Goal: Information Seeking & Learning: Learn about a topic

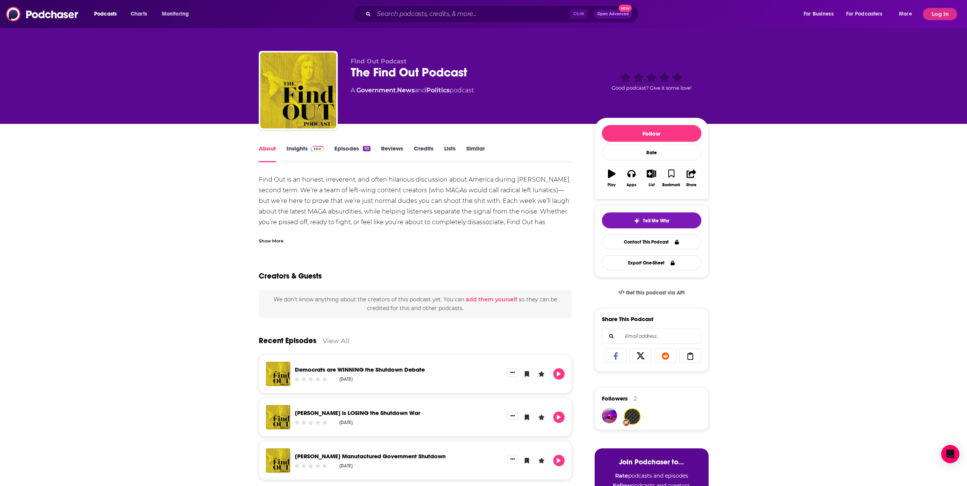
click at [941, 15] on button "Log In" at bounding box center [940, 14] width 34 height 12
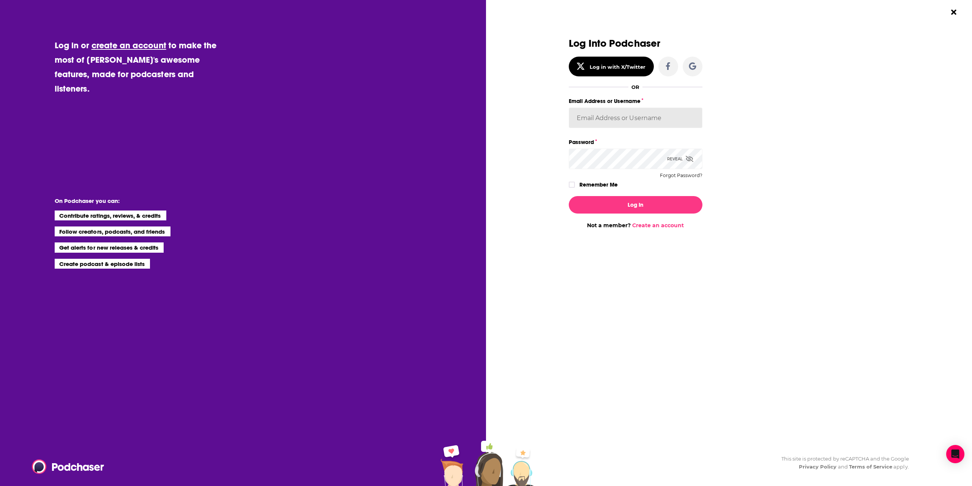
type input "[PERSON_NAME][EMAIL_ADDRESS][DOMAIN_NAME]"
click at [643, 214] on div "Log In Not a member? Create an account" at bounding box center [636, 209] width 134 height 39
click at [643, 209] on button "Log In" at bounding box center [636, 204] width 134 height 17
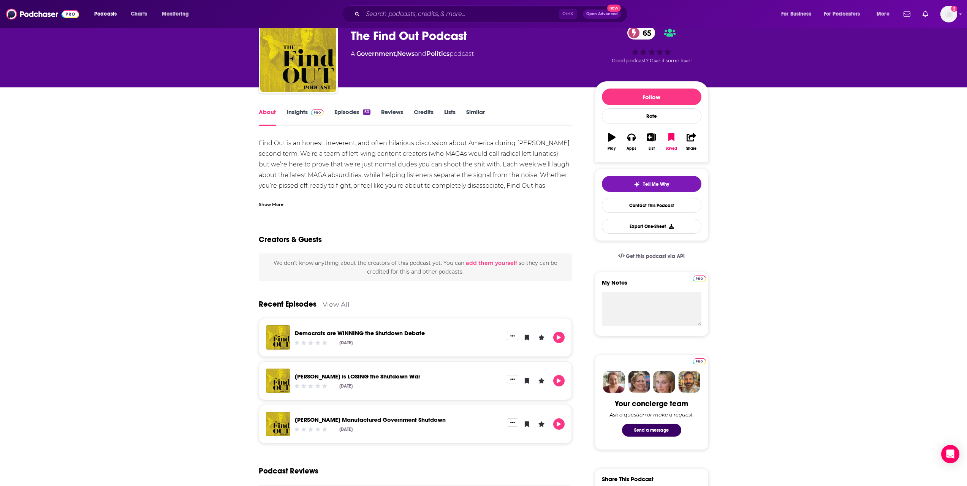
scroll to position [38, 0]
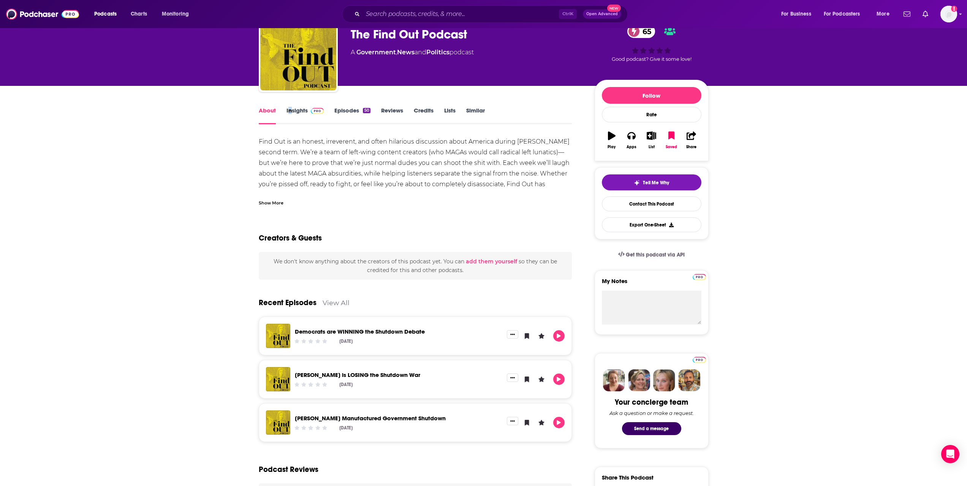
click at [299, 114] on link "Insights" at bounding box center [305, 115] width 38 height 17
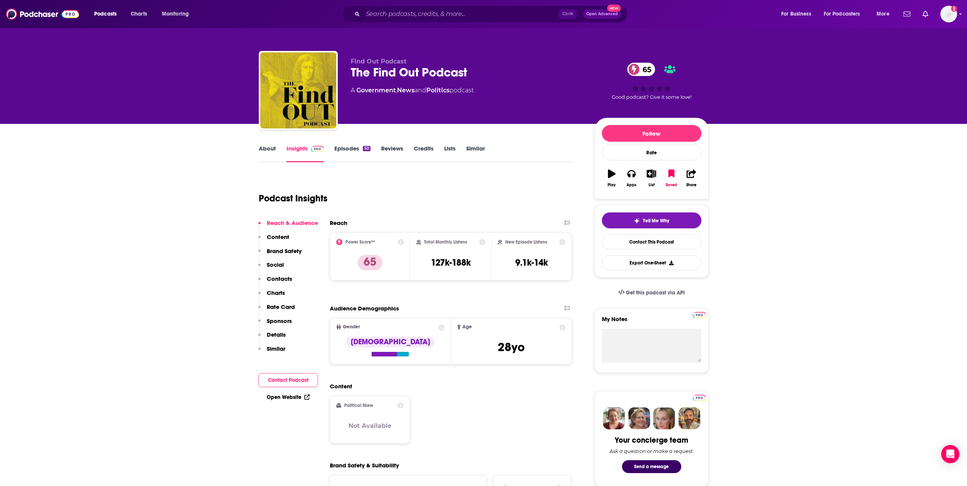
click at [278, 277] on p "Contacts" at bounding box center [279, 278] width 25 height 7
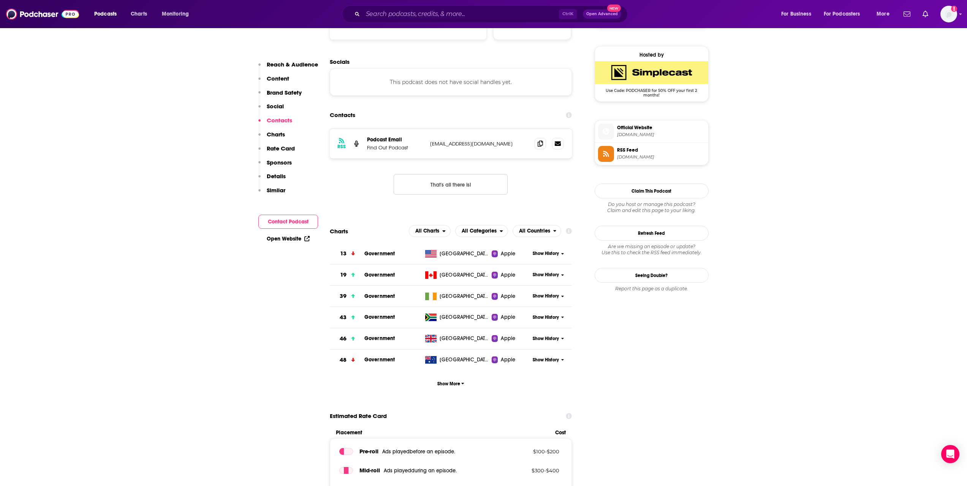
scroll to position [601, 0]
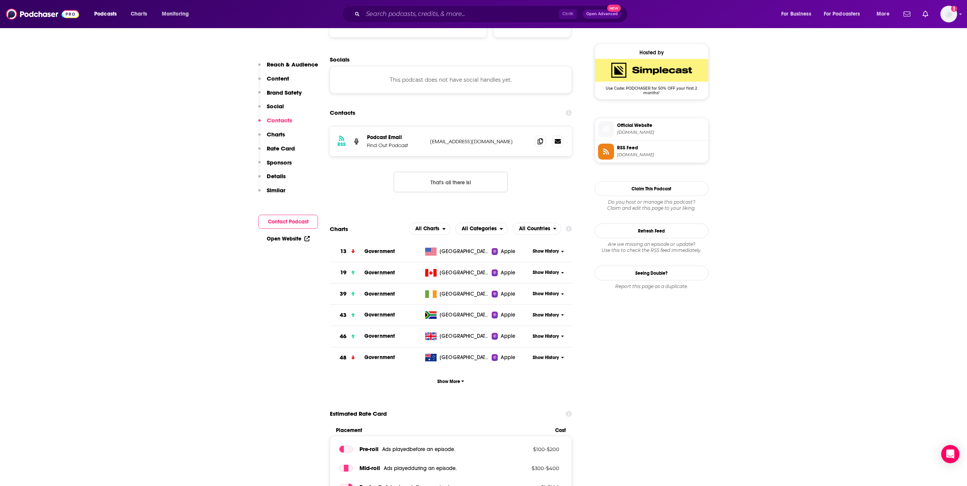
click at [284, 161] on p "Sponsors" at bounding box center [279, 162] width 25 height 7
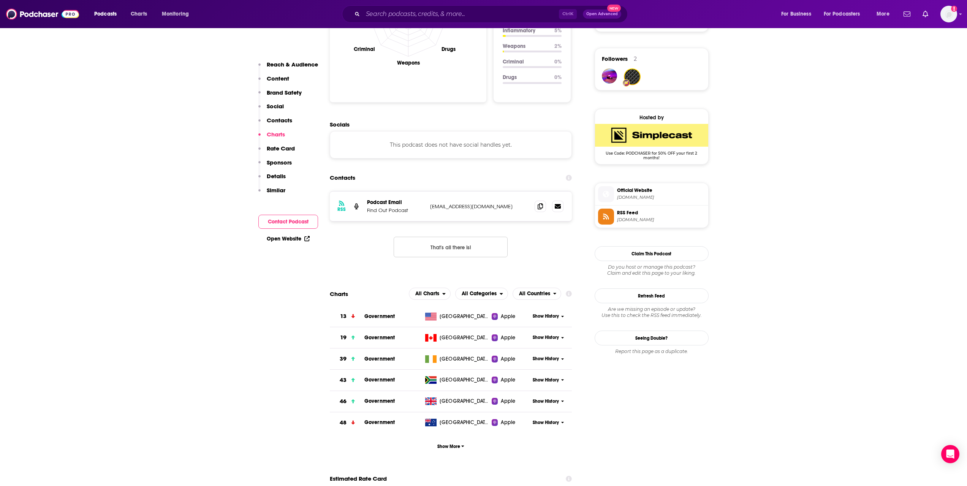
scroll to position [519, 0]
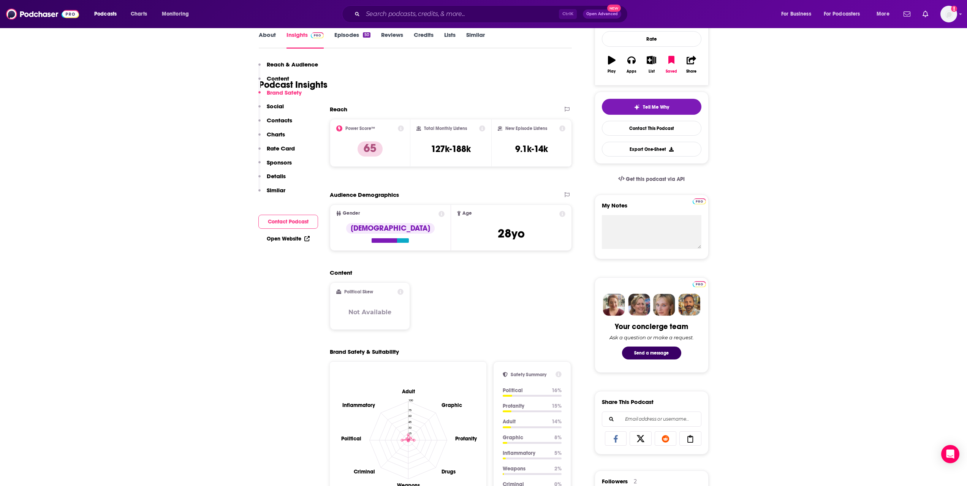
scroll to position [101, 0]
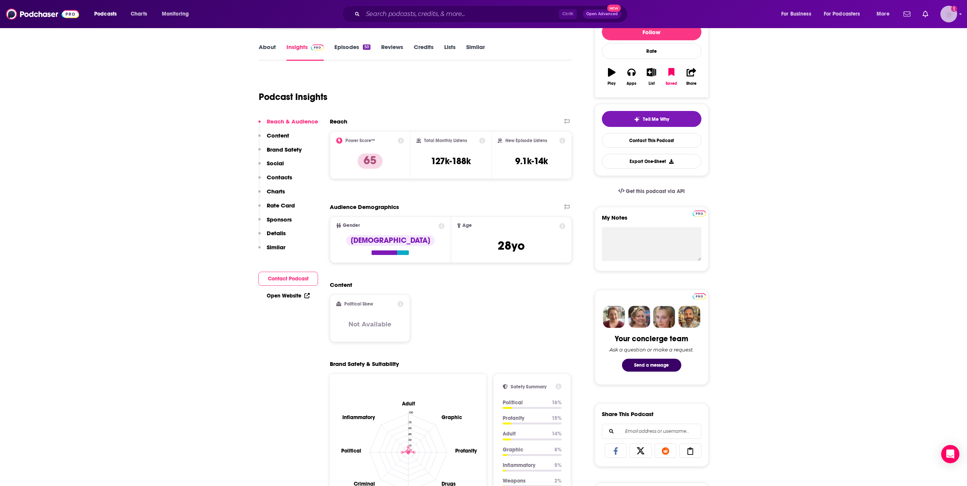
click at [945, 11] on img "Logged in as mattkessler" at bounding box center [948, 14] width 17 height 17
click at [881, 12] on span "More" at bounding box center [882, 14] width 13 height 11
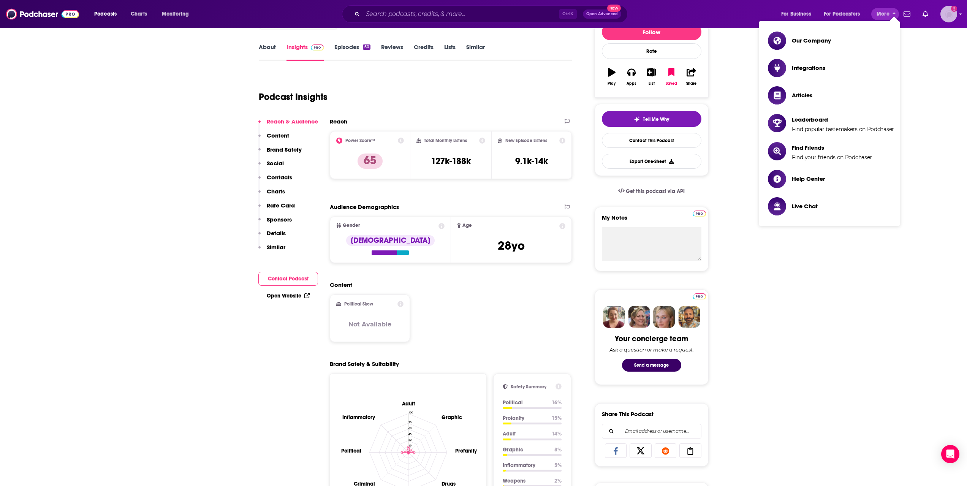
click at [948, 13] on img "Logged in as mattkessler" at bounding box center [948, 14] width 17 height 17
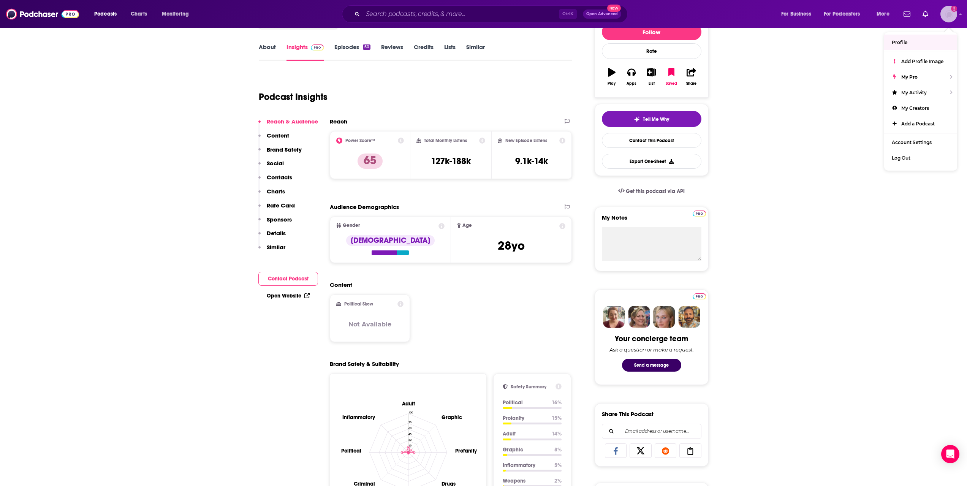
click at [909, 44] on link "Profile" at bounding box center [920, 43] width 73 height 16
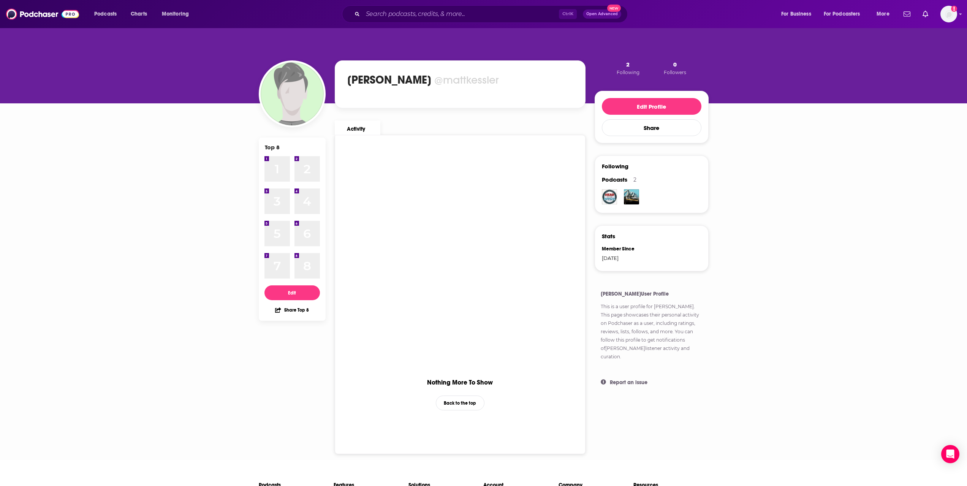
click at [88, 13] on div "Podcasts Charts Monitoring Ctrl K Open Advanced New For Business For Podcasters…" at bounding box center [490, 13] width 814 height 17
click at [113, 10] on span "Podcasts" at bounding box center [105, 14] width 22 height 11
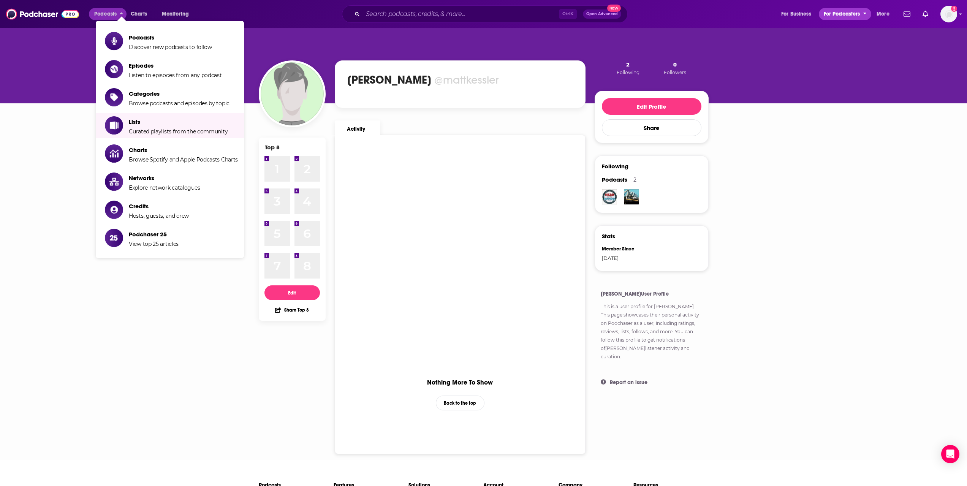
click at [827, 14] on span "For Podcasters" at bounding box center [841, 14] width 36 height 11
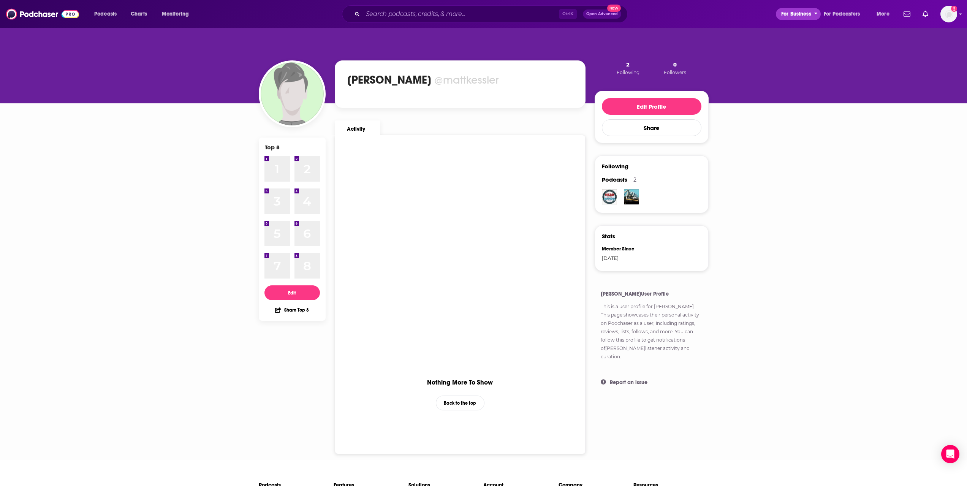
click at [804, 17] on span "For Business" at bounding box center [796, 14] width 30 height 11
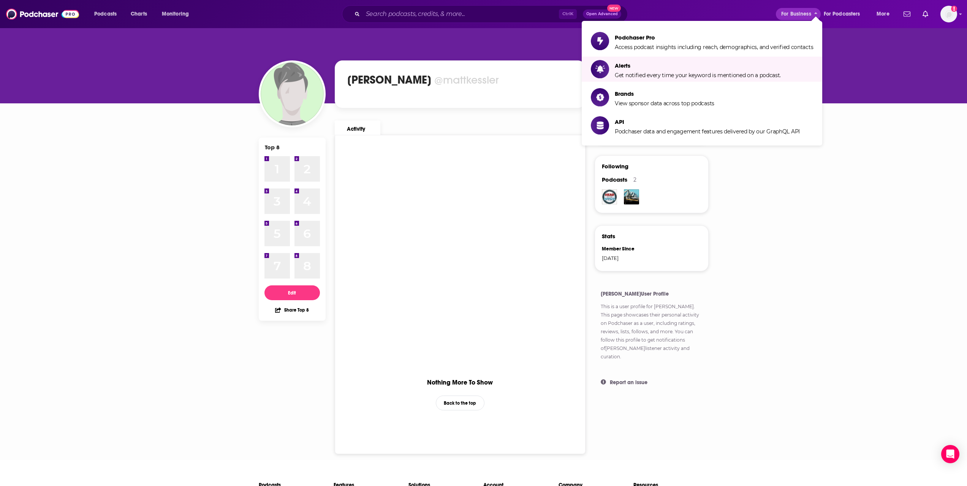
drag, startPoint x: 946, startPoint y: 23, endPoint x: 950, endPoint y: 17, distance: 7.6
click at [946, 22] on div "Podcasts Charts Monitoring Ctrl K Open Advanced New For Business For Podcasters…" at bounding box center [483, 14] width 967 height 28
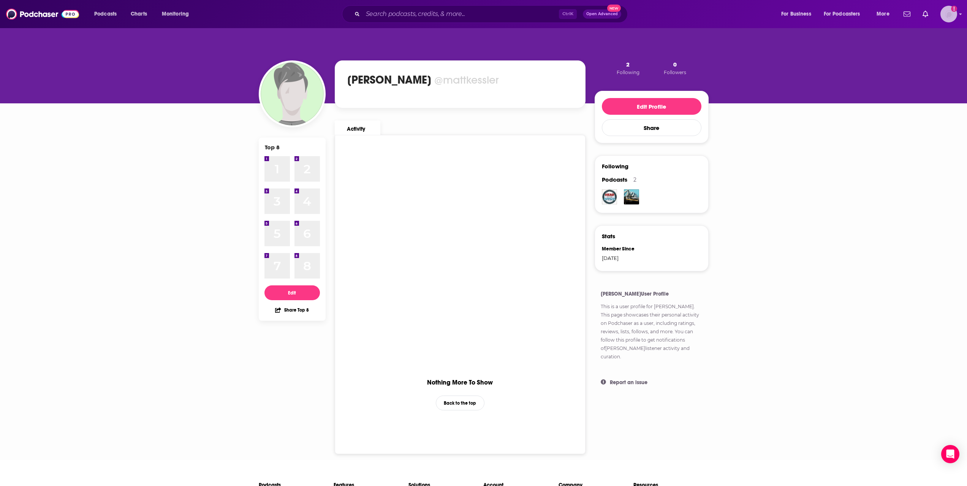
click at [950, 17] on img "Logged in as mattkessler" at bounding box center [948, 14] width 17 height 17
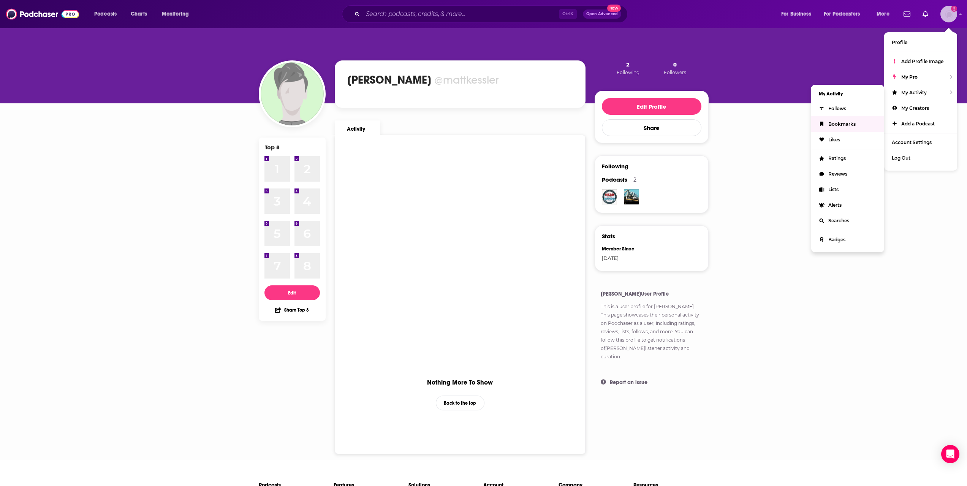
click at [861, 121] on link "Bookmarks" at bounding box center [847, 124] width 73 height 16
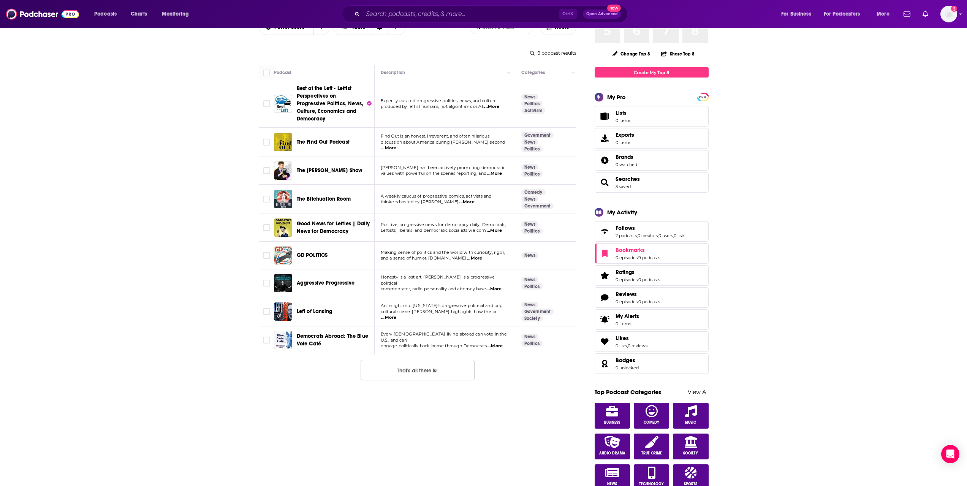
scroll to position [76, 0]
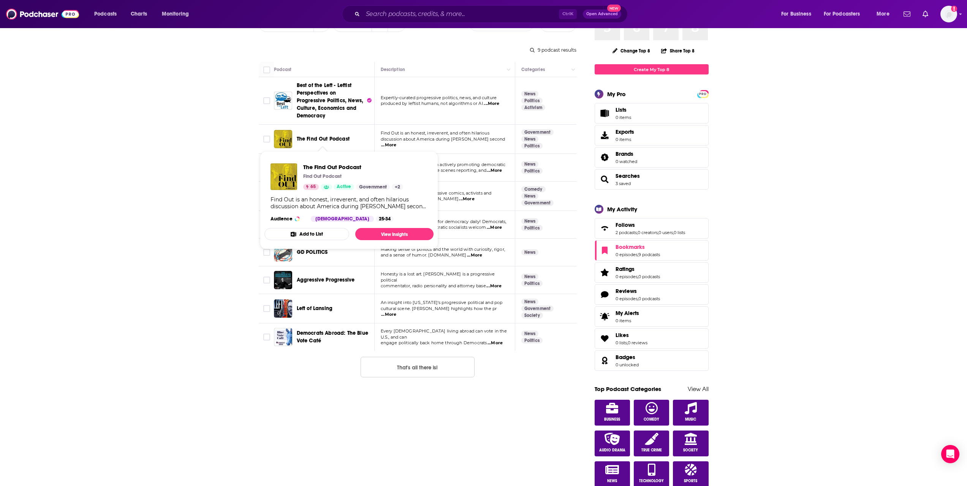
click at [319, 141] on span "The Find Out Podcast" at bounding box center [323, 139] width 53 height 6
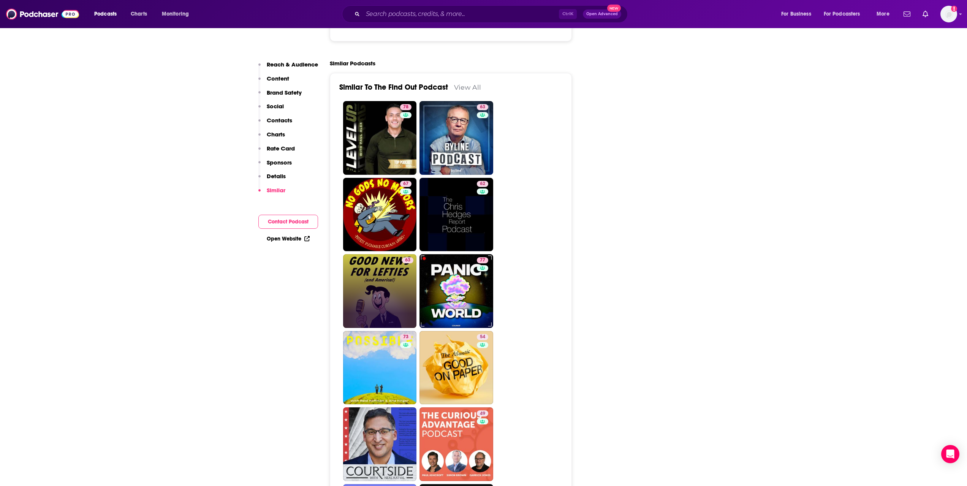
scroll to position [1253, 0]
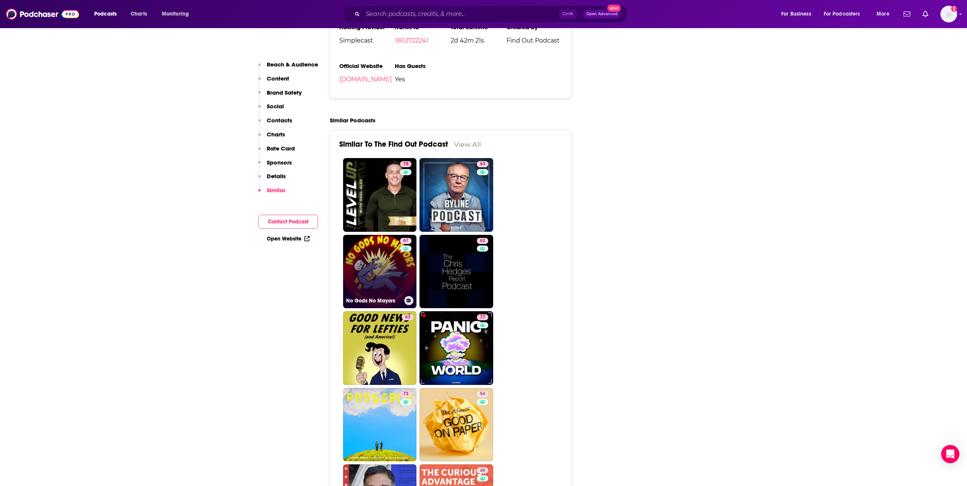
click at [378, 262] on link "67 No Gods No Mayors" at bounding box center [380, 272] width 74 height 74
type input "[URL][DOMAIN_NAME]"
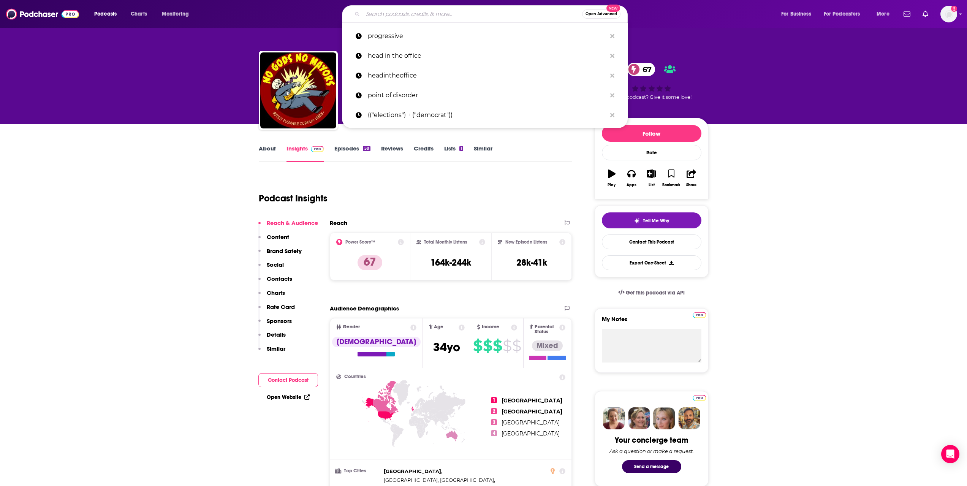
click at [408, 16] on input "Search podcasts, credits, & more..." at bounding box center [472, 14] width 219 height 12
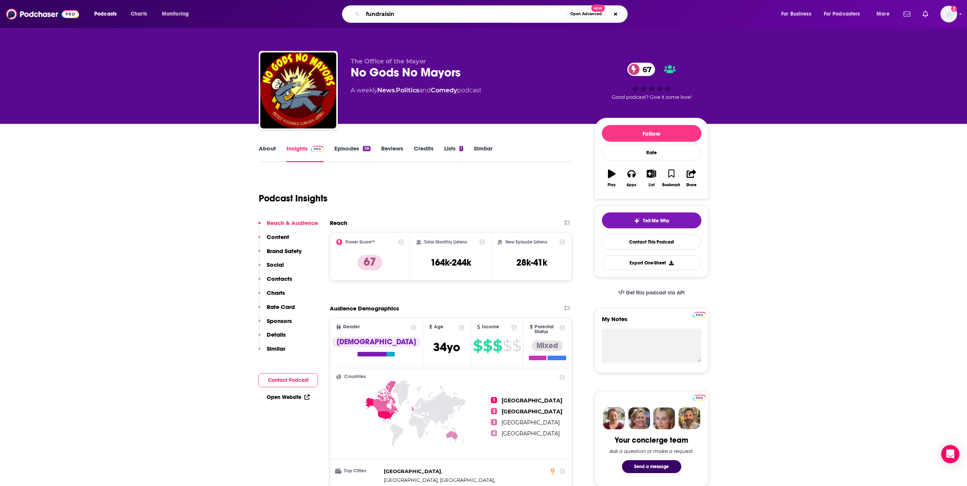
type input "fundraising"
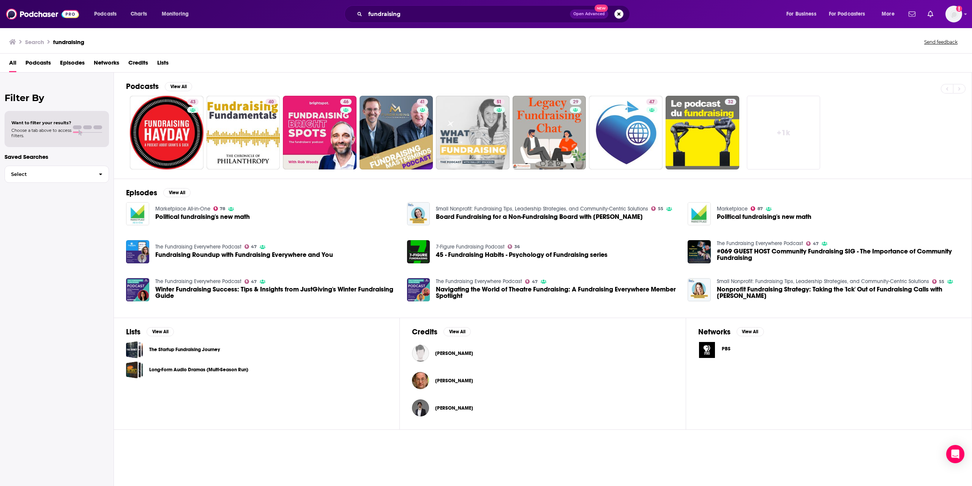
click at [45, 63] on span "Podcasts" at bounding box center [37, 65] width 25 height 16
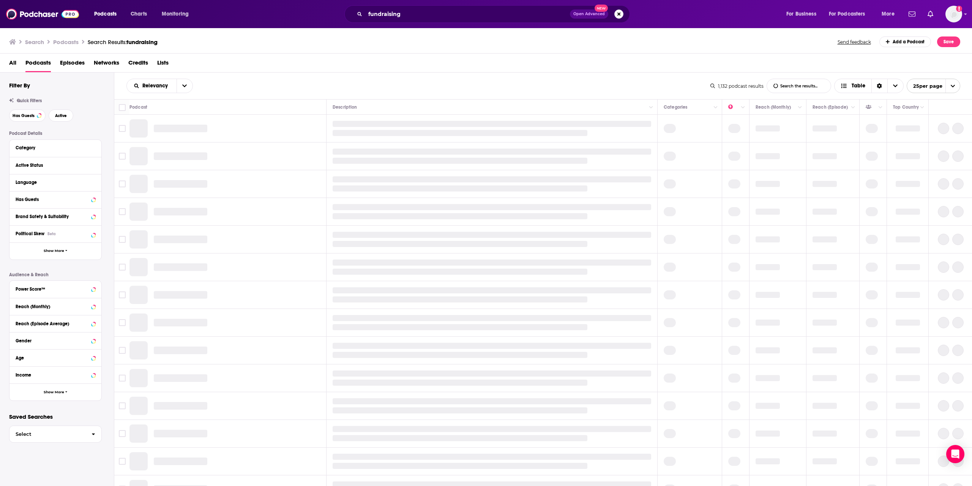
click at [77, 63] on span "Episodes" at bounding box center [72, 65] width 25 height 16
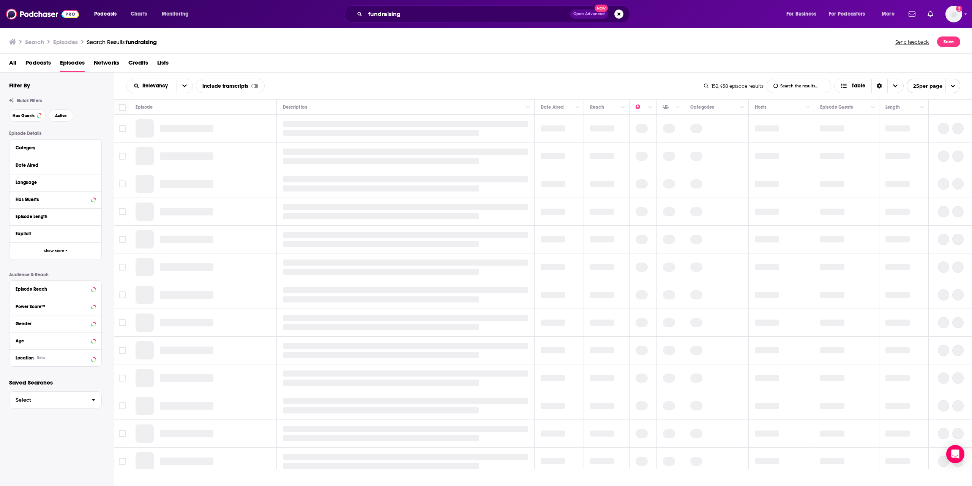
click at [46, 64] on span "Podcasts" at bounding box center [37, 65] width 25 height 16
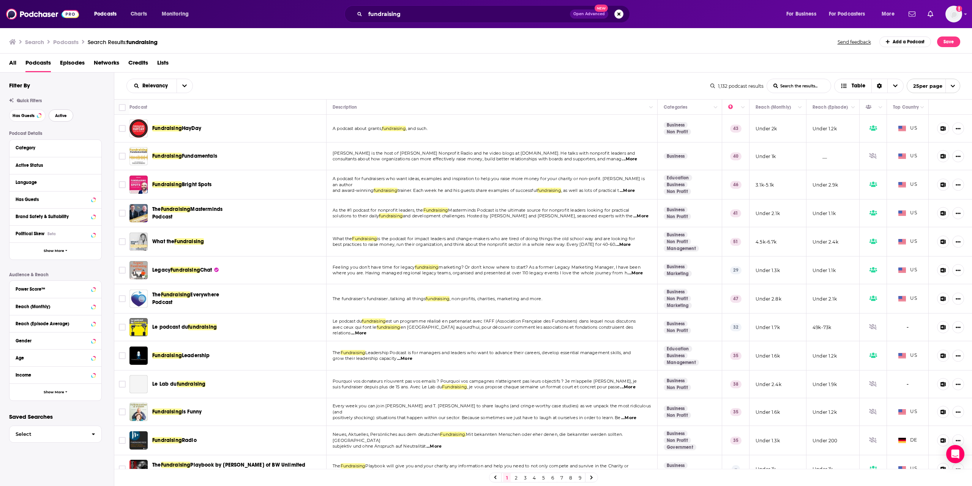
click at [57, 118] on span "Active" at bounding box center [61, 116] width 12 height 4
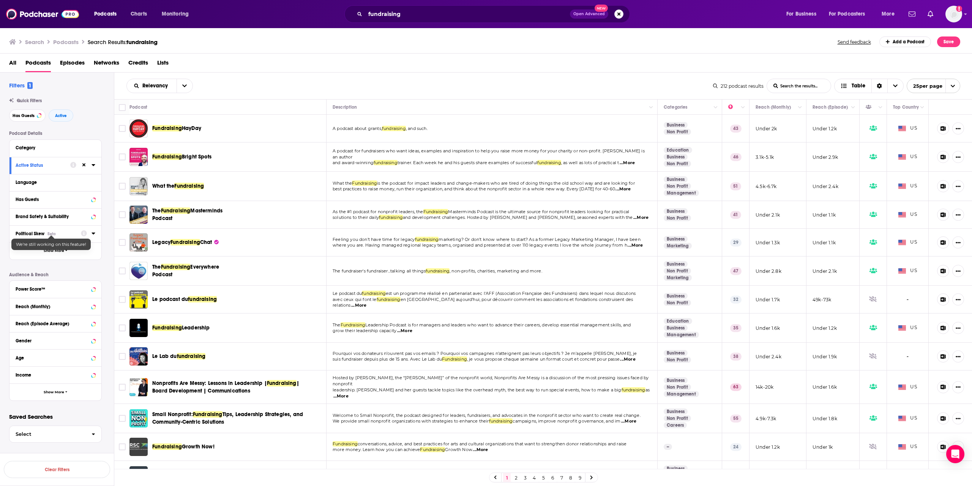
click at [52, 233] on div "Beta" at bounding box center [51, 233] width 8 height 5
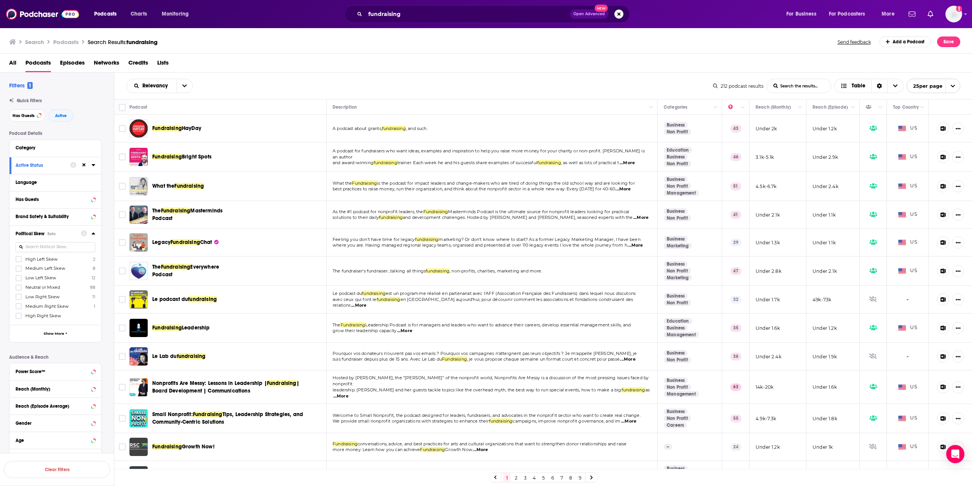
click at [17, 259] on icon at bounding box center [18, 259] width 5 height 5
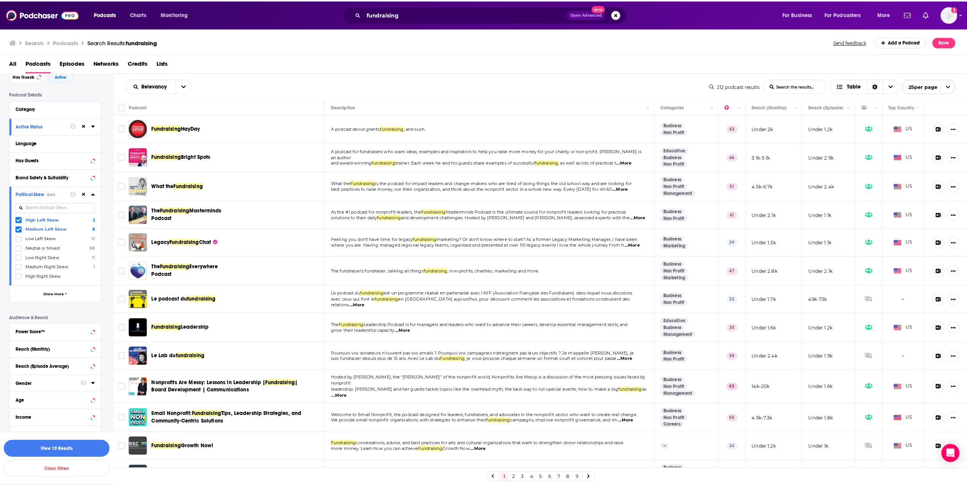
scroll to position [56, 0]
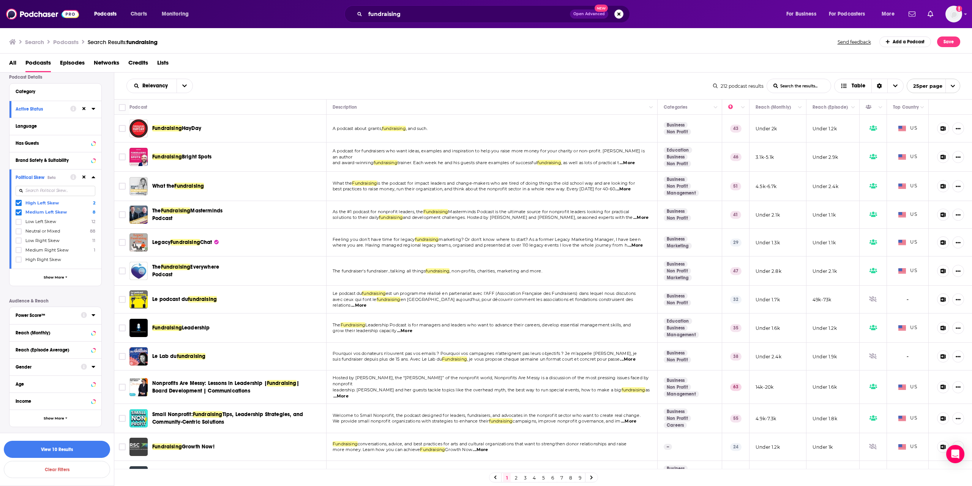
click at [59, 317] on div "Power Score™" at bounding box center [46, 315] width 60 height 5
click at [60, 448] on button "View 10 Results" at bounding box center [57, 449] width 106 height 17
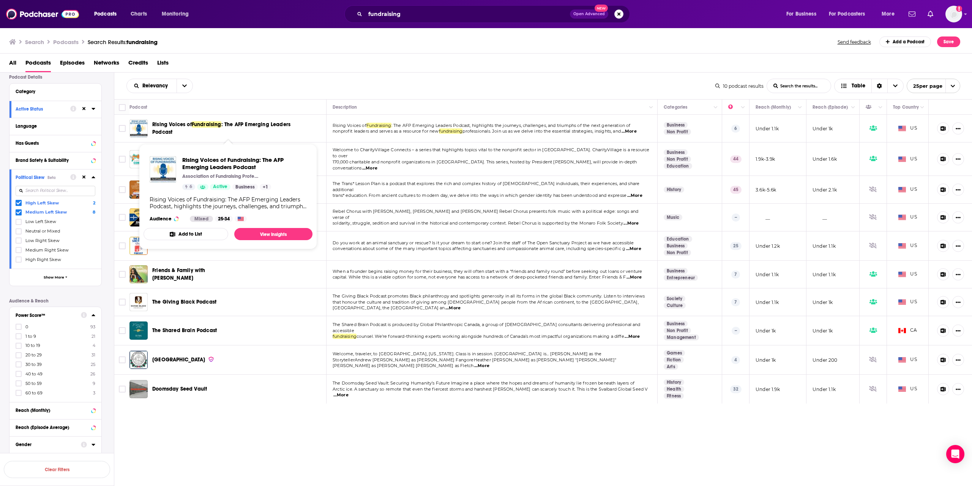
click at [166, 125] on span "Rising Voices of" at bounding box center [171, 124] width 39 height 6
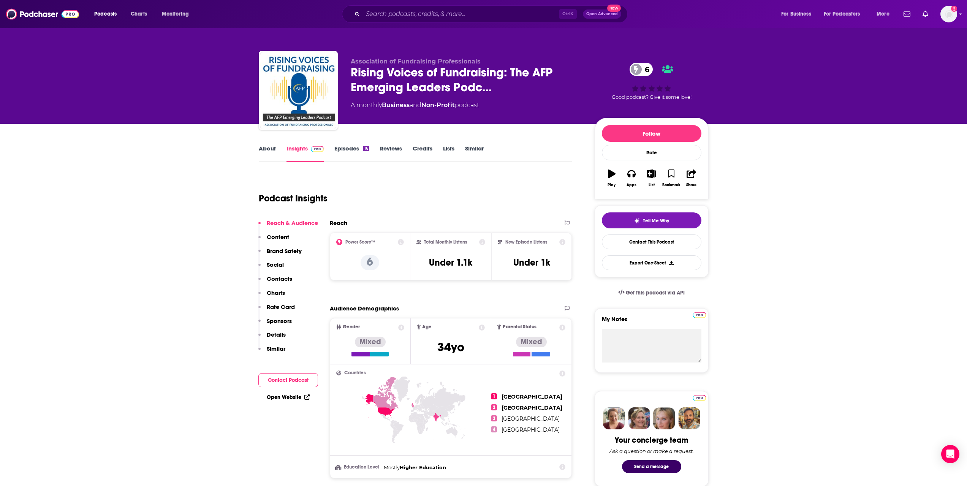
click at [345, 147] on link "Episodes 16" at bounding box center [351, 153] width 35 height 17
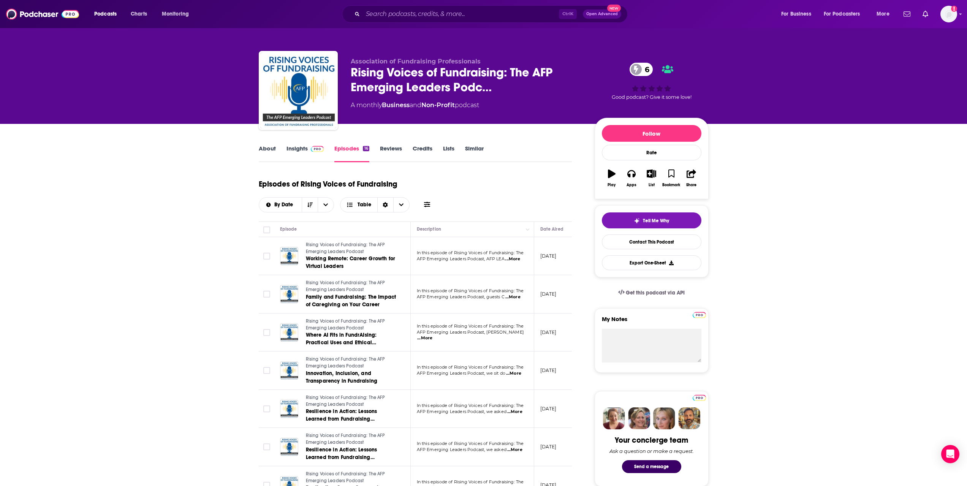
click at [303, 149] on link "Insights" at bounding box center [305, 153] width 38 height 17
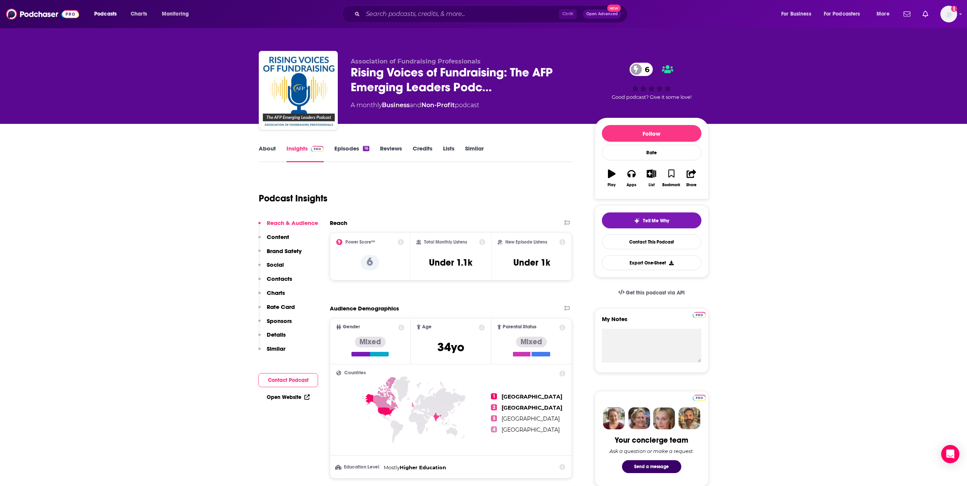
click at [283, 319] on p "Sponsors" at bounding box center [279, 320] width 25 height 7
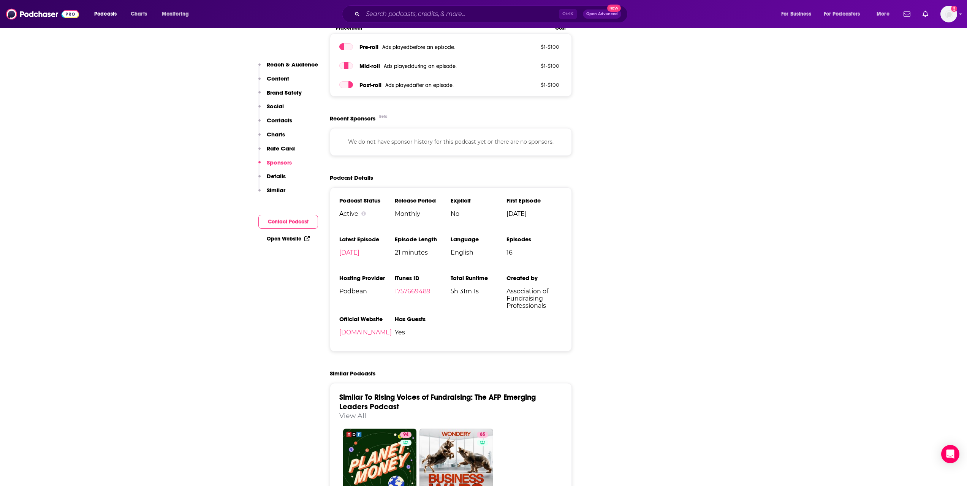
scroll to position [837, 0]
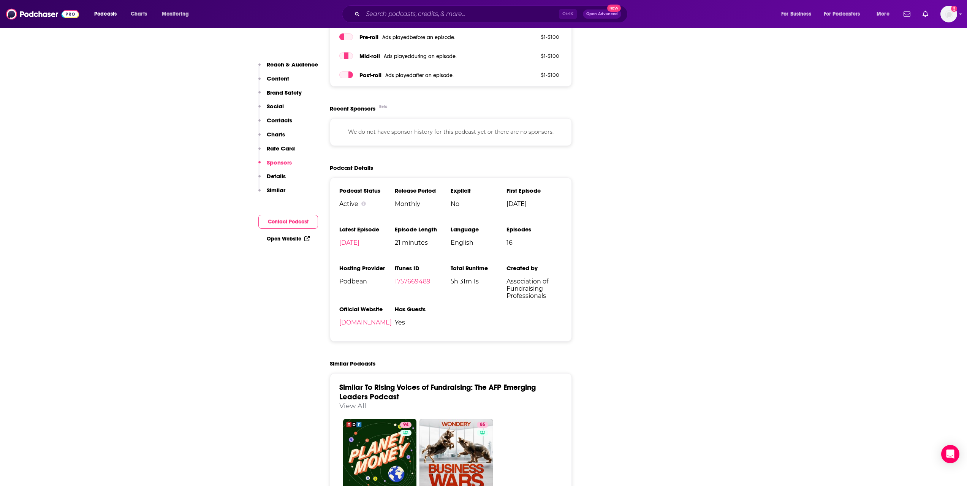
click at [281, 123] on p "Contacts" at bounding box center [279, 120] width 25 height 7
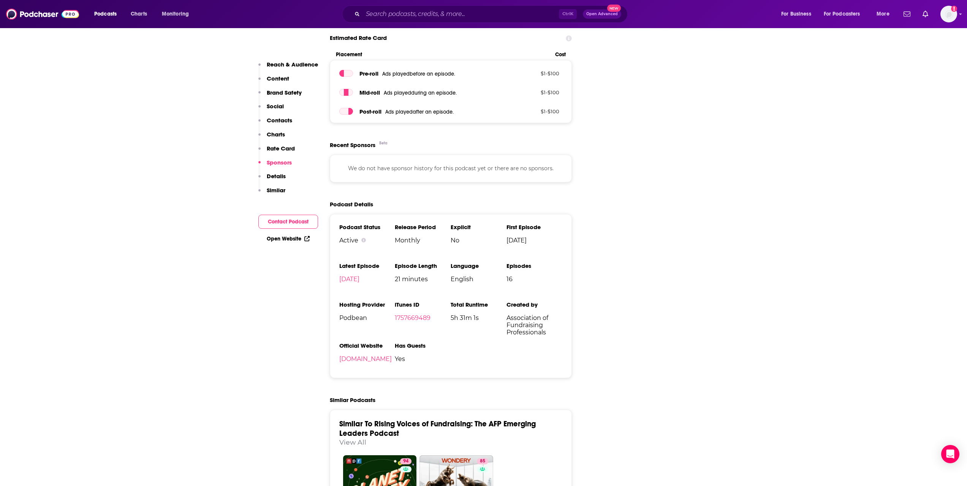
scroll to position [809, 0]
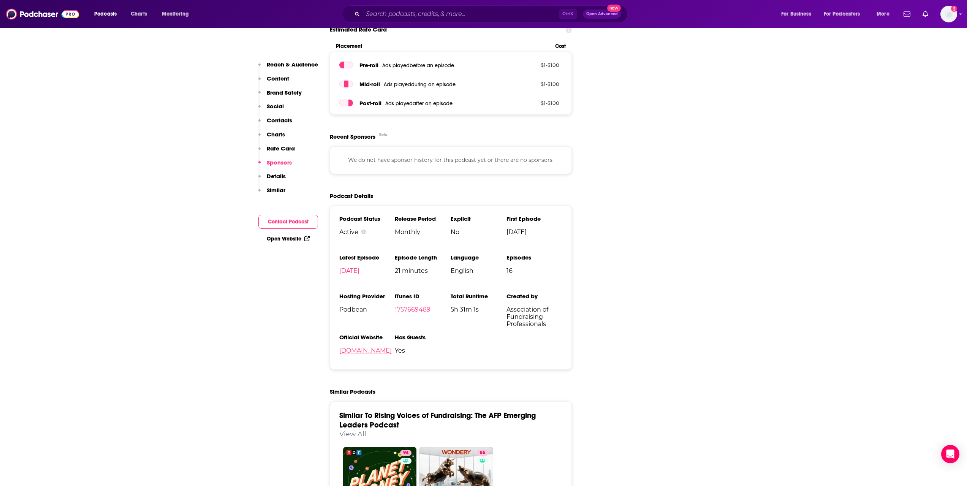
click at [392, 350] on link "[DOMAIN_NAME]" at bounding box center [365, 350] width 52 height 7
